Goal: Task Accomplishment & Management: Use online tool/utility

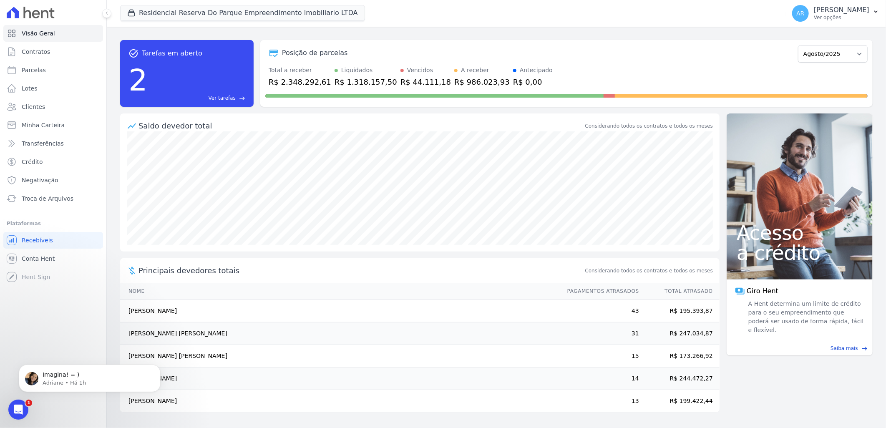
click at [65, 189] on ul "Visão Geral Contratos Parcelas Lotes Clientes Minha Carteira Transferências Cré…" at bounding box center [53, 116] width 100 height 182
click at [60, 197] on span "Troca de Arquivos" at bounding box center [48, 198] width 52 height 8
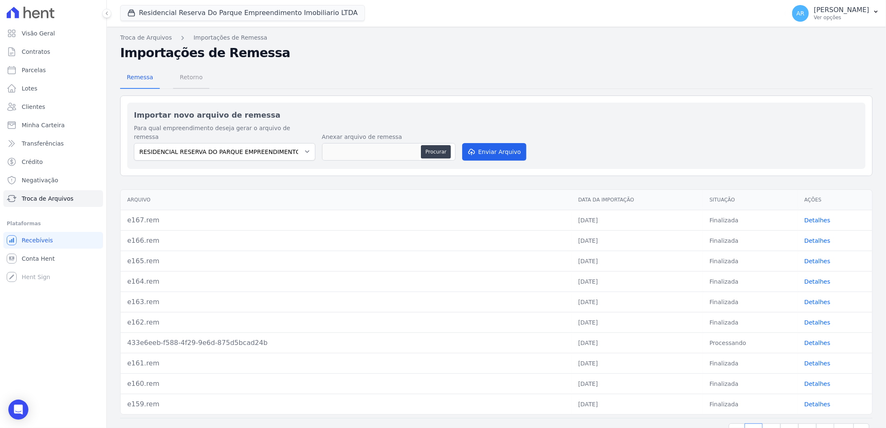
click at [177, 80] on span "Retorno" at bounding box center [191, 77] width 33 height 17
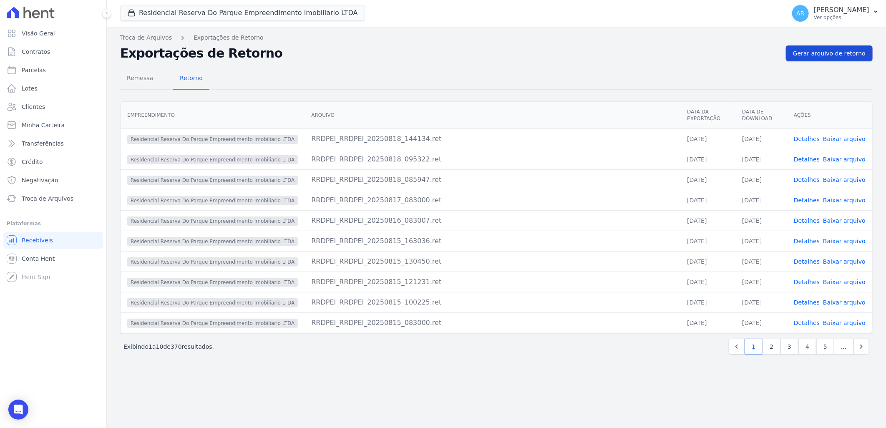
click at [851, 54] on span "Gerar arquivo de retorno" at bounding box center [829, 53] width 73 height 8
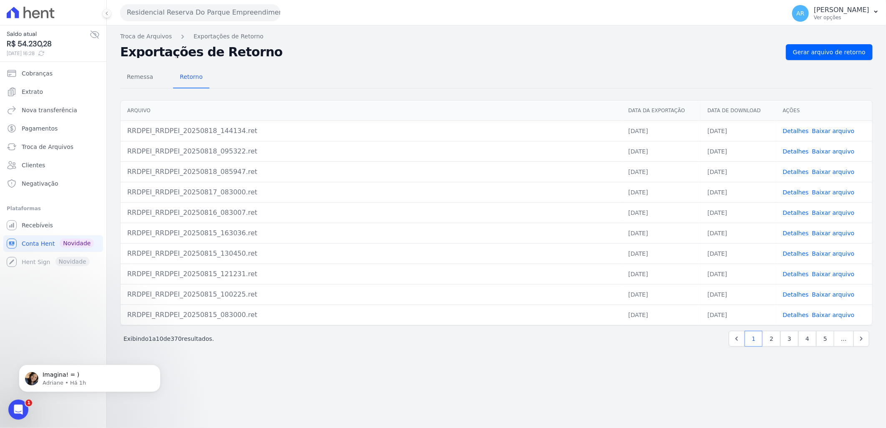
click at [44, 53] on icon at bounding box center [41, 53] width 5 height 5
click at [24, 404] on div "Abertura do Messenger da Intercom" at bounding box center [17, 409] width 28 height 28
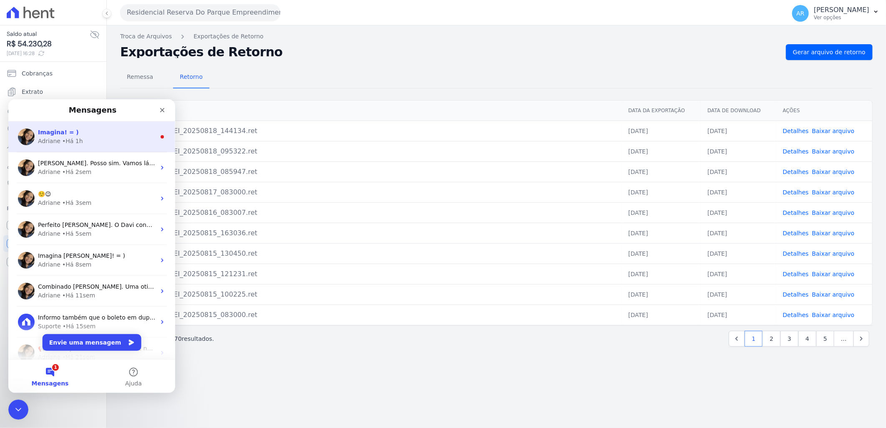
click at [92, 125] on div "Imagina! = ) Adriane • Há 1h" at bounding box center [91, 136] width 167 height 31
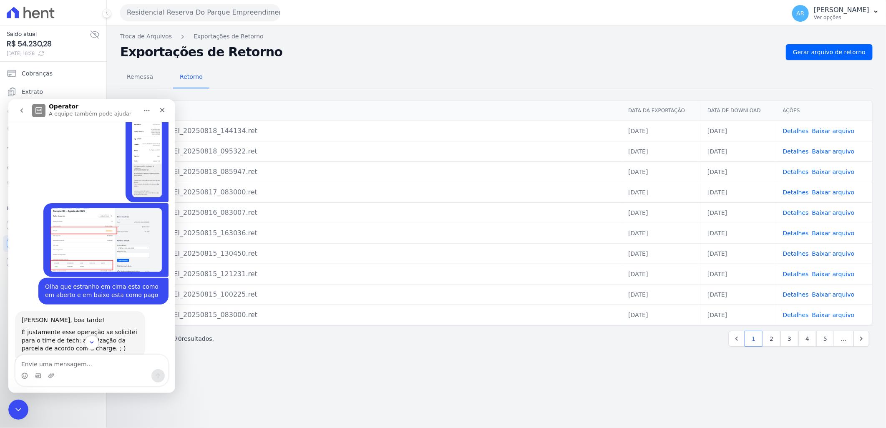
scroll to position [1312, 0]
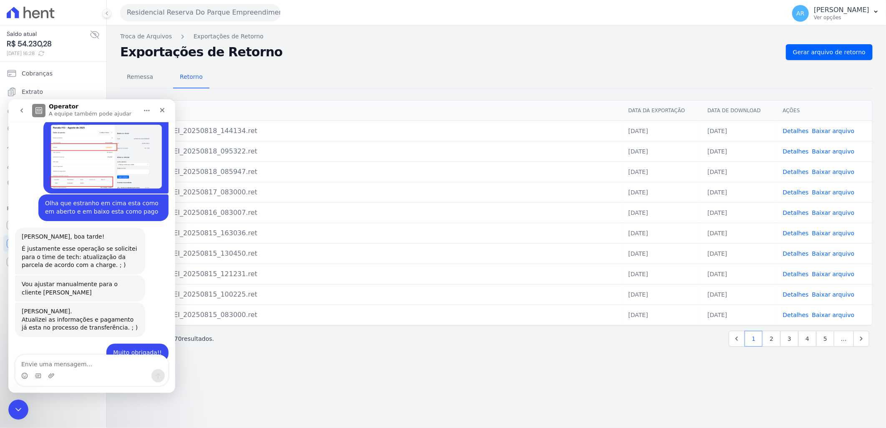
click at [275, 413] on div "Troca de Arquivos Exportações de Retorno Exportações de Retorno Gerar arquivo d…" at bounding box center [496, 226] width 779 height 402
click at [24, 405] on div "Encerramento do Messenger da Intercom" at bounding box center [17, 408] width 20 height 20
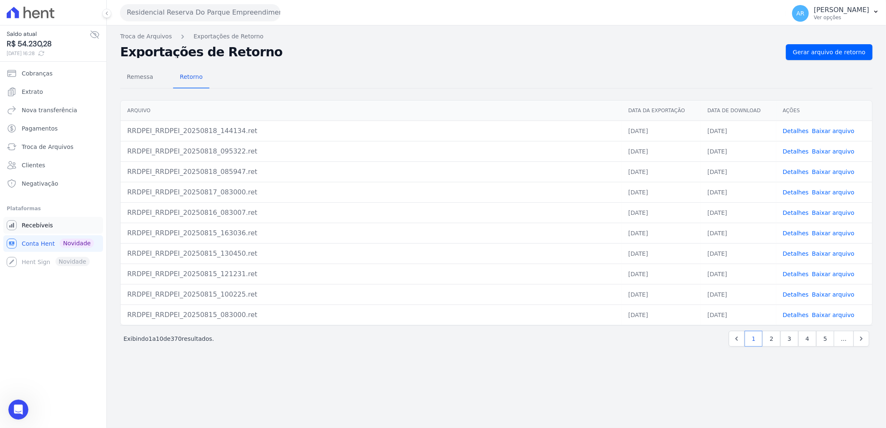
click at [43, 230] on link "Recebíveis" at bounding box center [53, 225] width 100 height 17
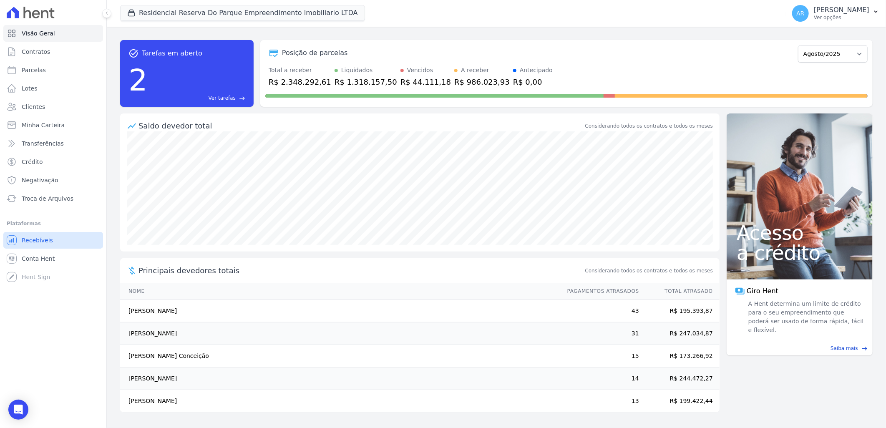
click at [53, 241] on link "Recebíveis" at bounding box center [53, 240] width 100 height 17
click at [60, 200] on span "Troca de Arquivos" at bounding box center [48, 198] width 52 height 8
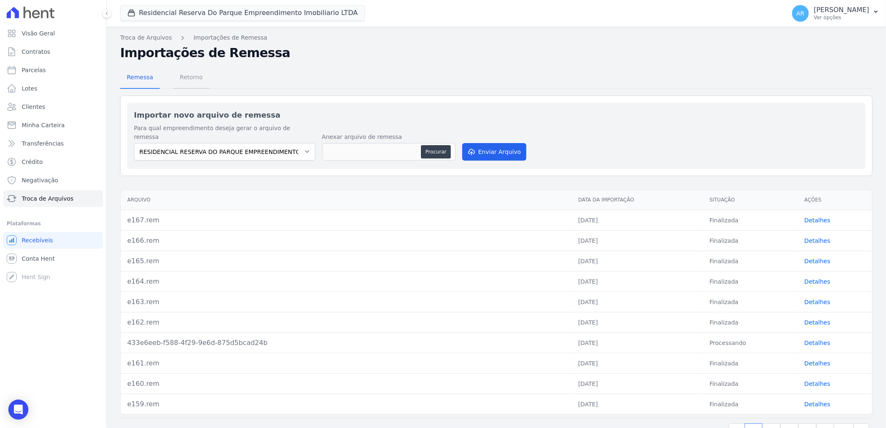
click at [189, 78] on span "Retorno" at bounding box center [191, 77] width 33 height 17
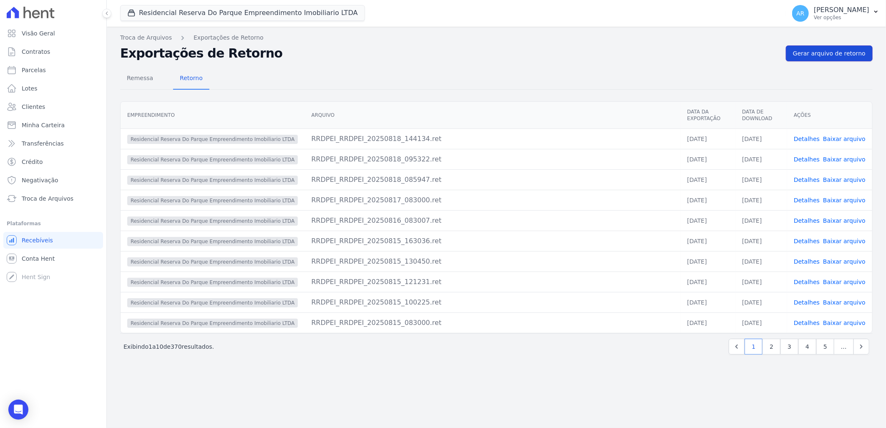
click at [839, 57] on span "Gerar arquivo de retorno" at bounding box center [829, 53] width 73 height 8
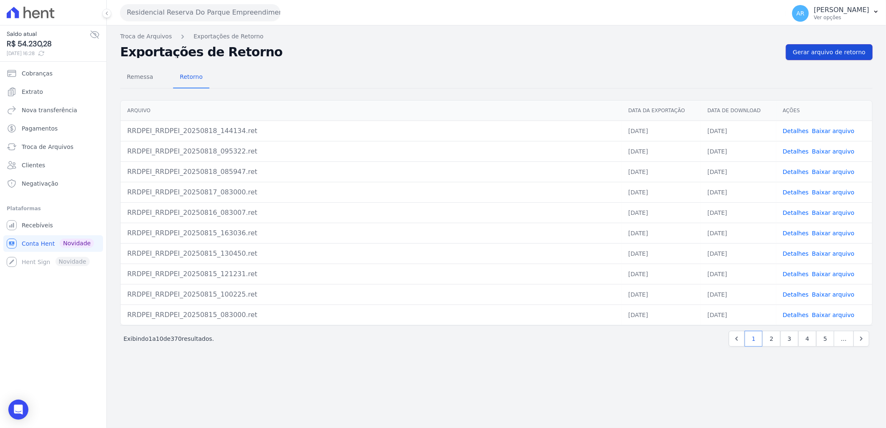
click at [799, 44] on link "Gerar arquivo de retorno" at bounding box center [829, 52] width 87 height 16
